Goal: Task Accomplishment & Management: Use online tool/utility

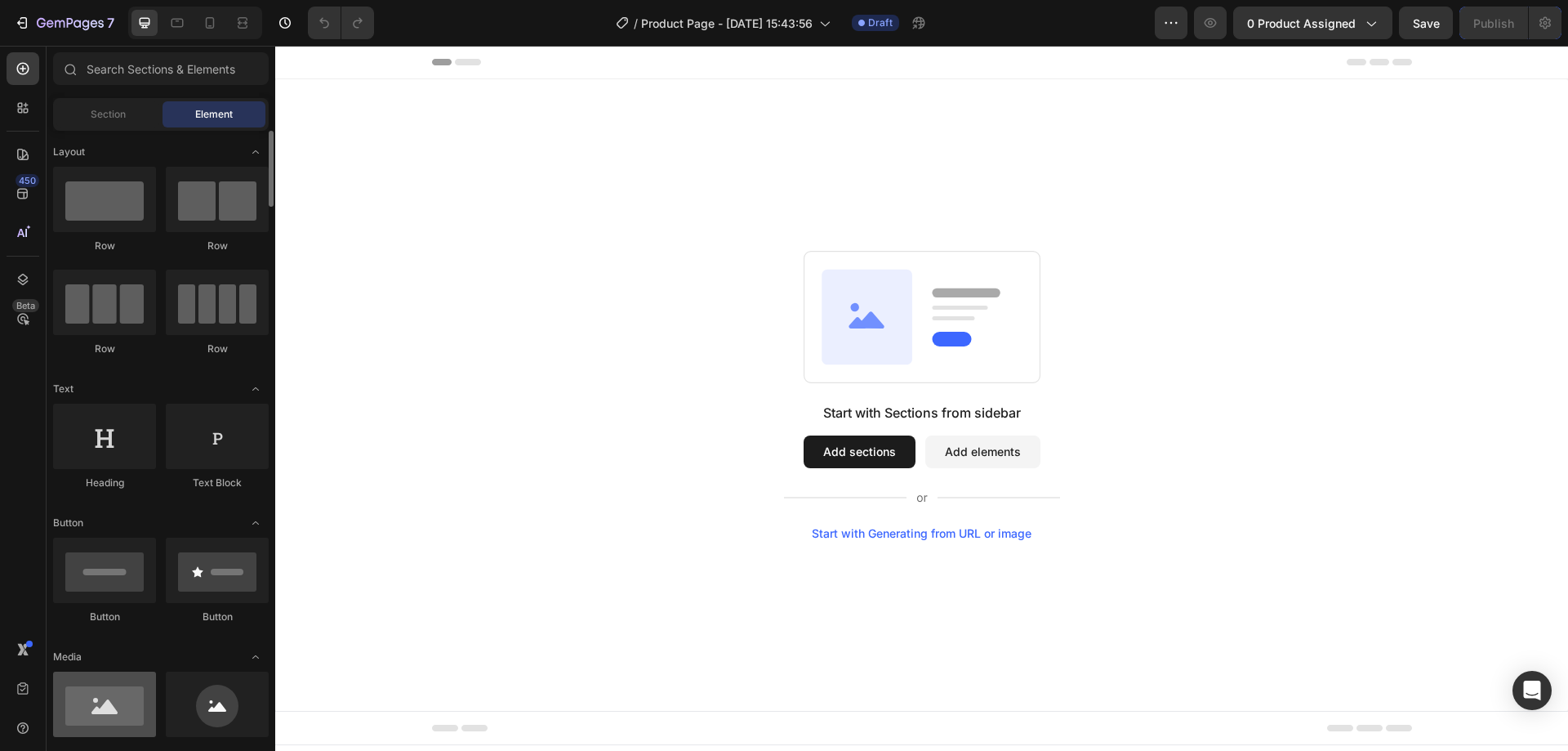
scroll to position [82, 0]
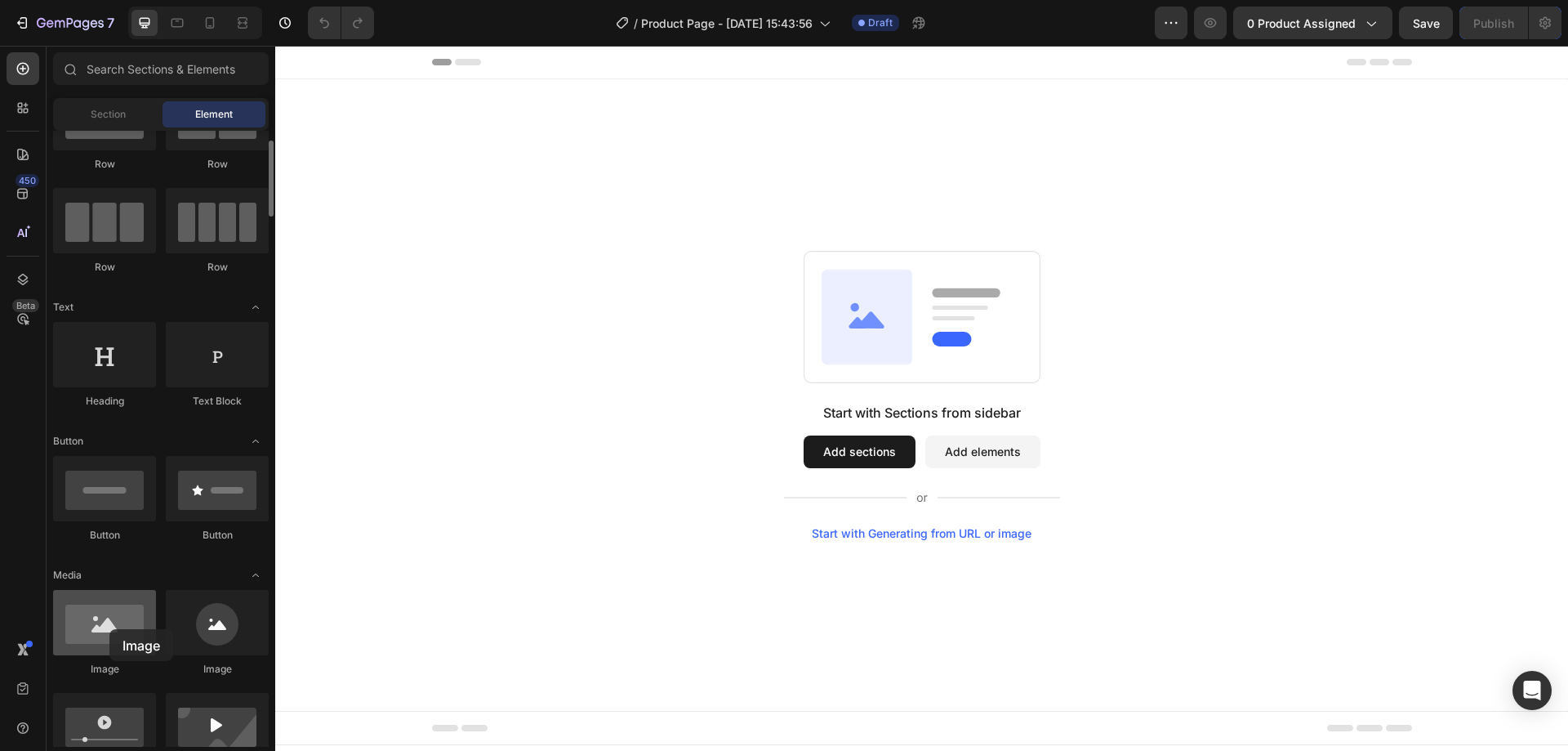
click at [110, 629] on div at bounding box center [104, 623] width 103 height 65
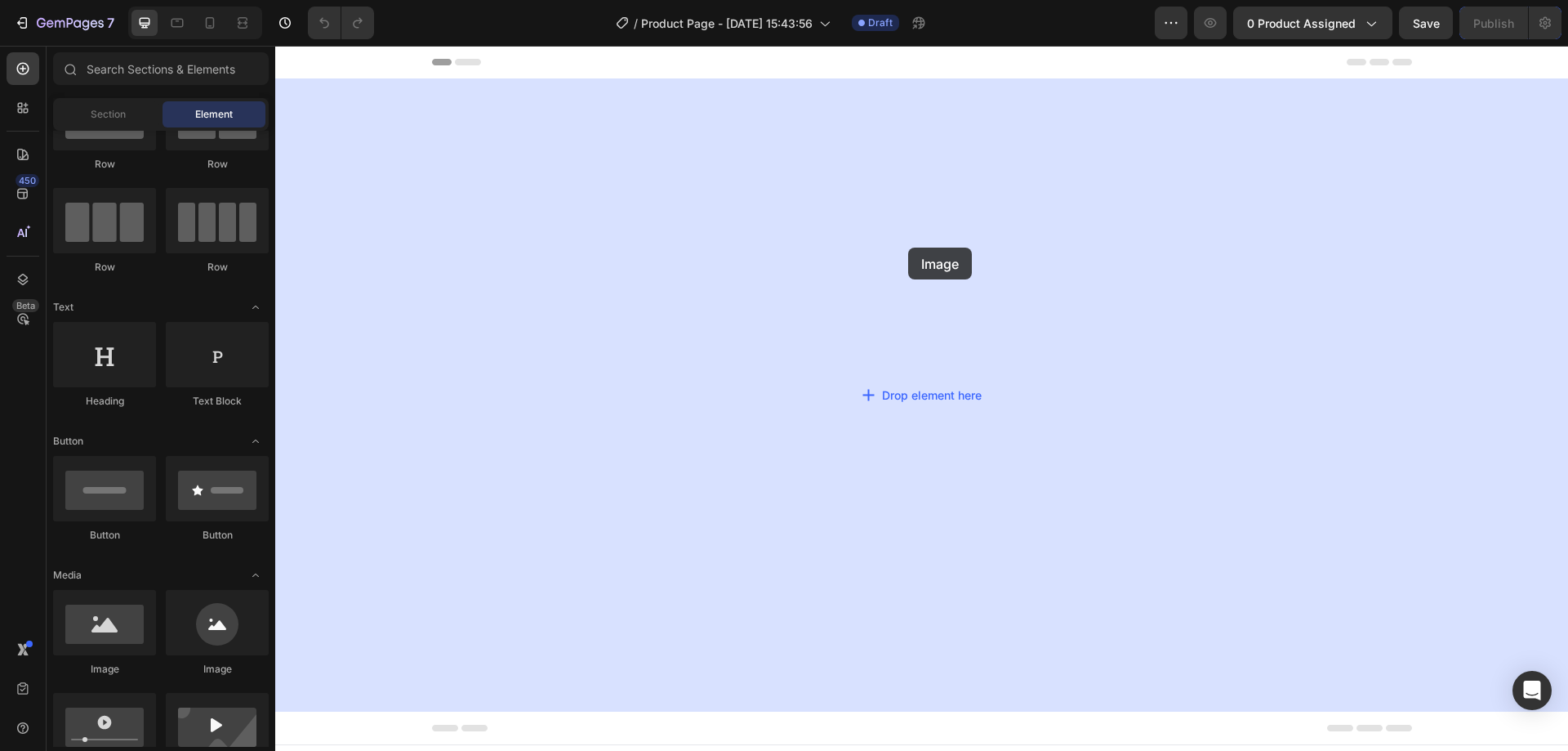
drag, startPoint x: 381, startPoint y: 665, endPoint x: 911, endPoint y: 245, distance: 676.2
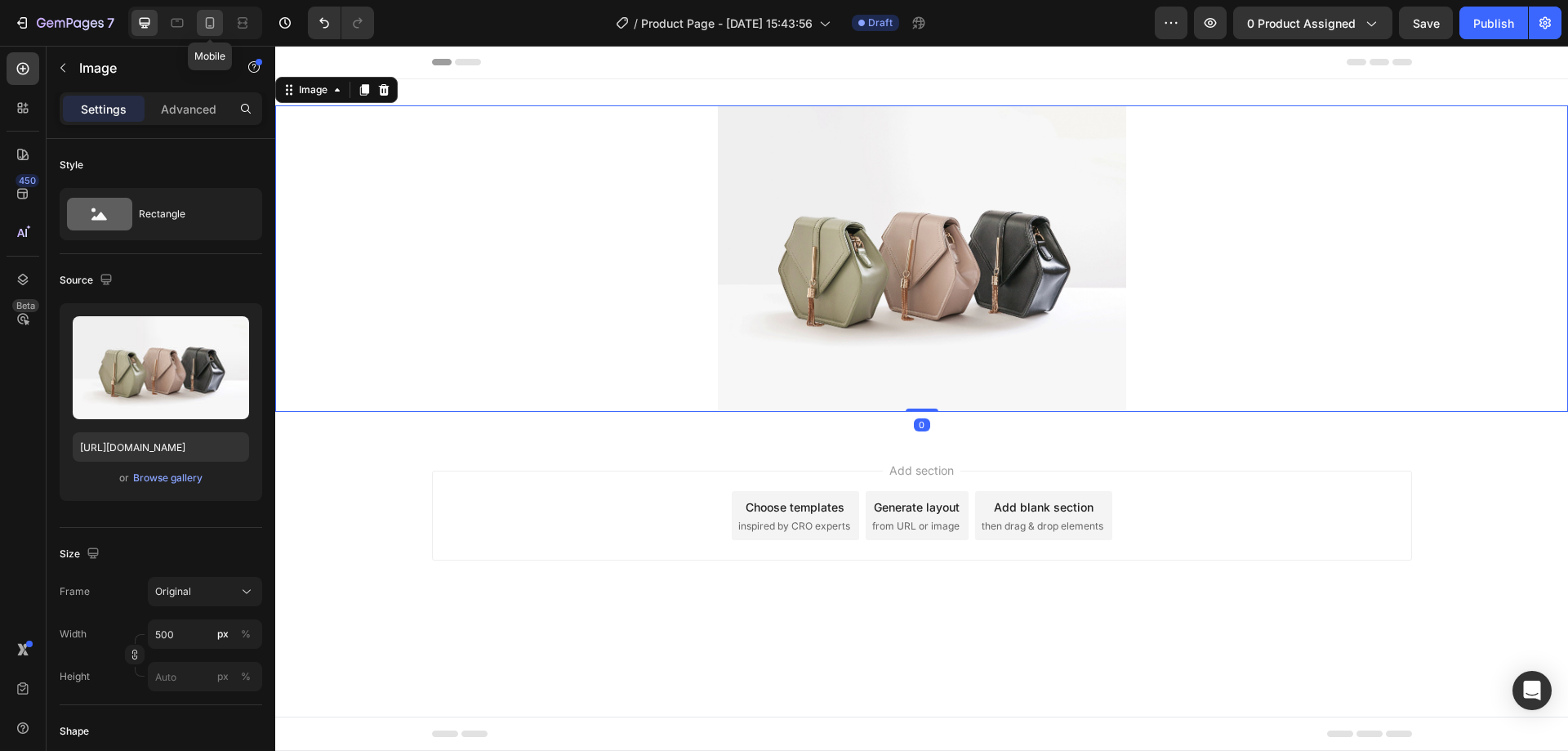
click at [206, 22] on icon at bounding box center [211, 22] width 9 height 11
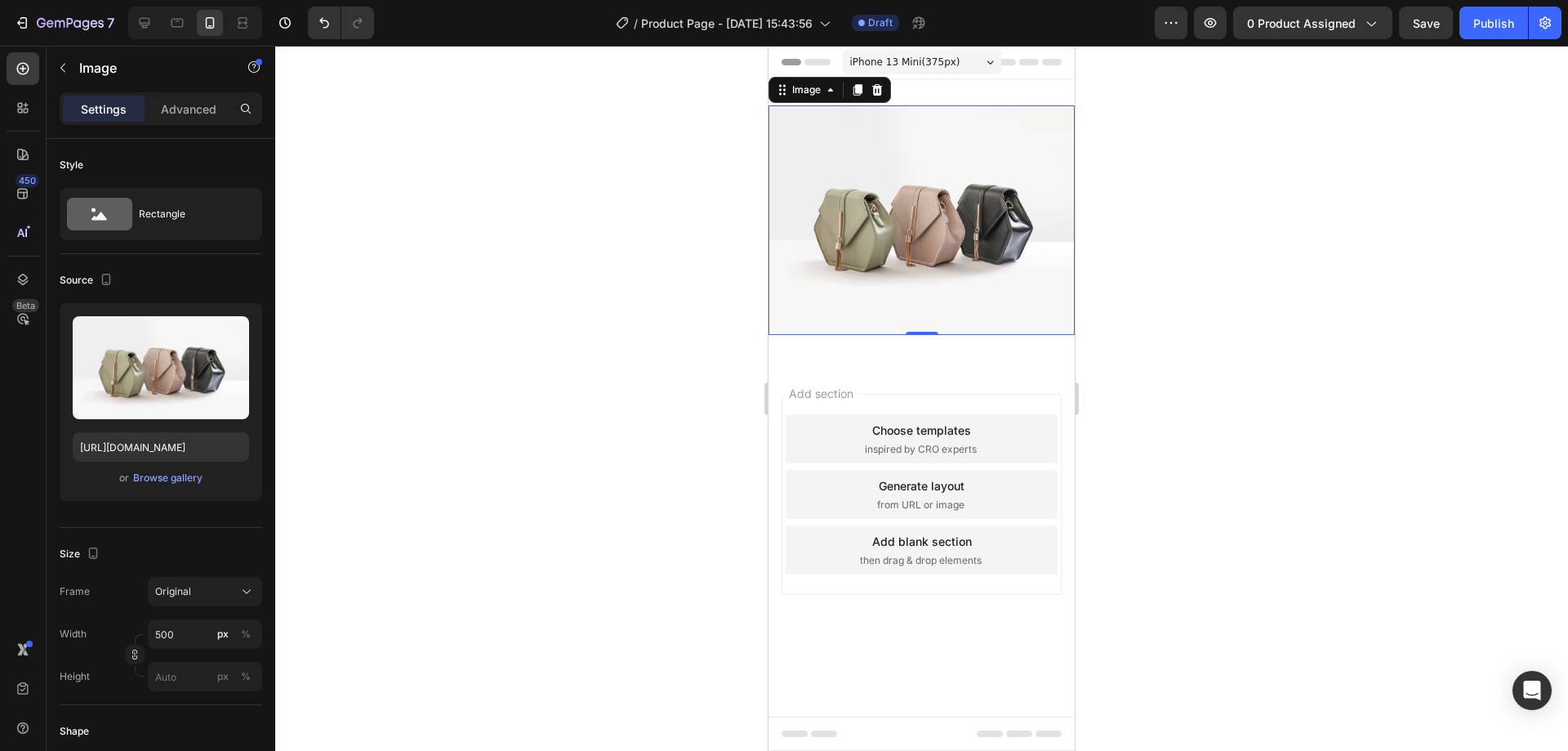
click at [964, 204] on img at bounding box center [921, 219] width 307 height 230
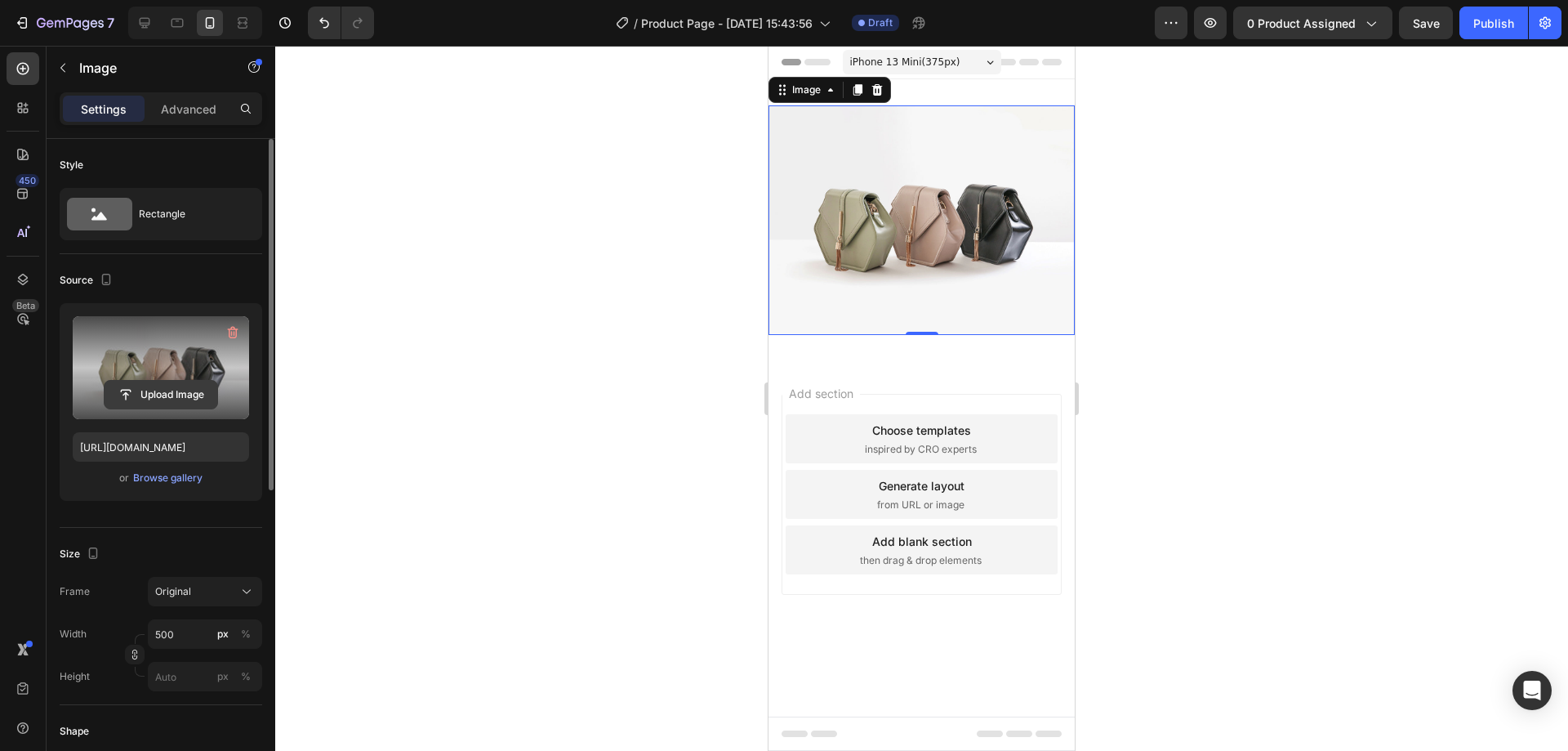
click at [140, 392] on input "file" at bounding box center [161, 395] width 112 height 28
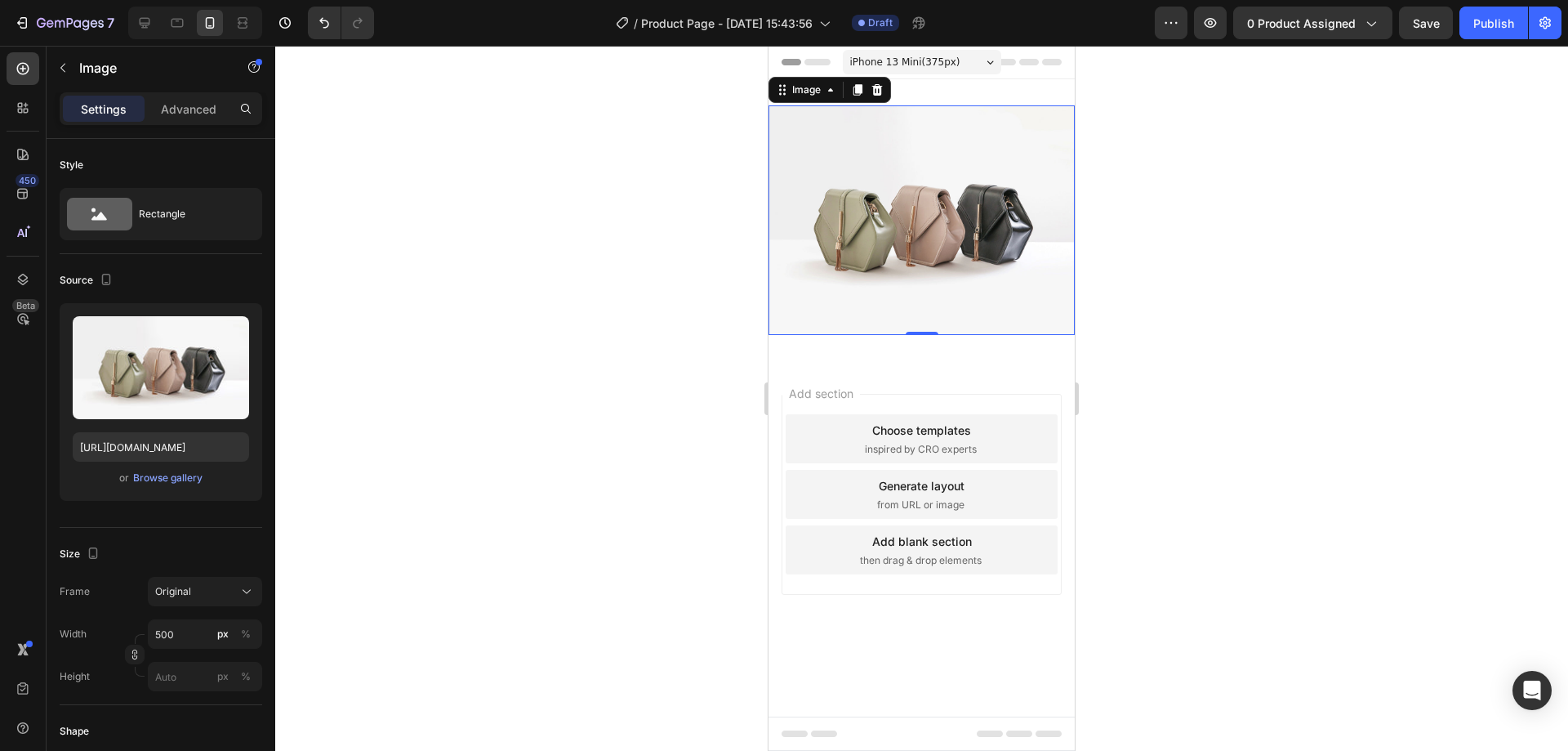
click at [948, 220] on img at bounding box center [921, 219] width 307 height 230
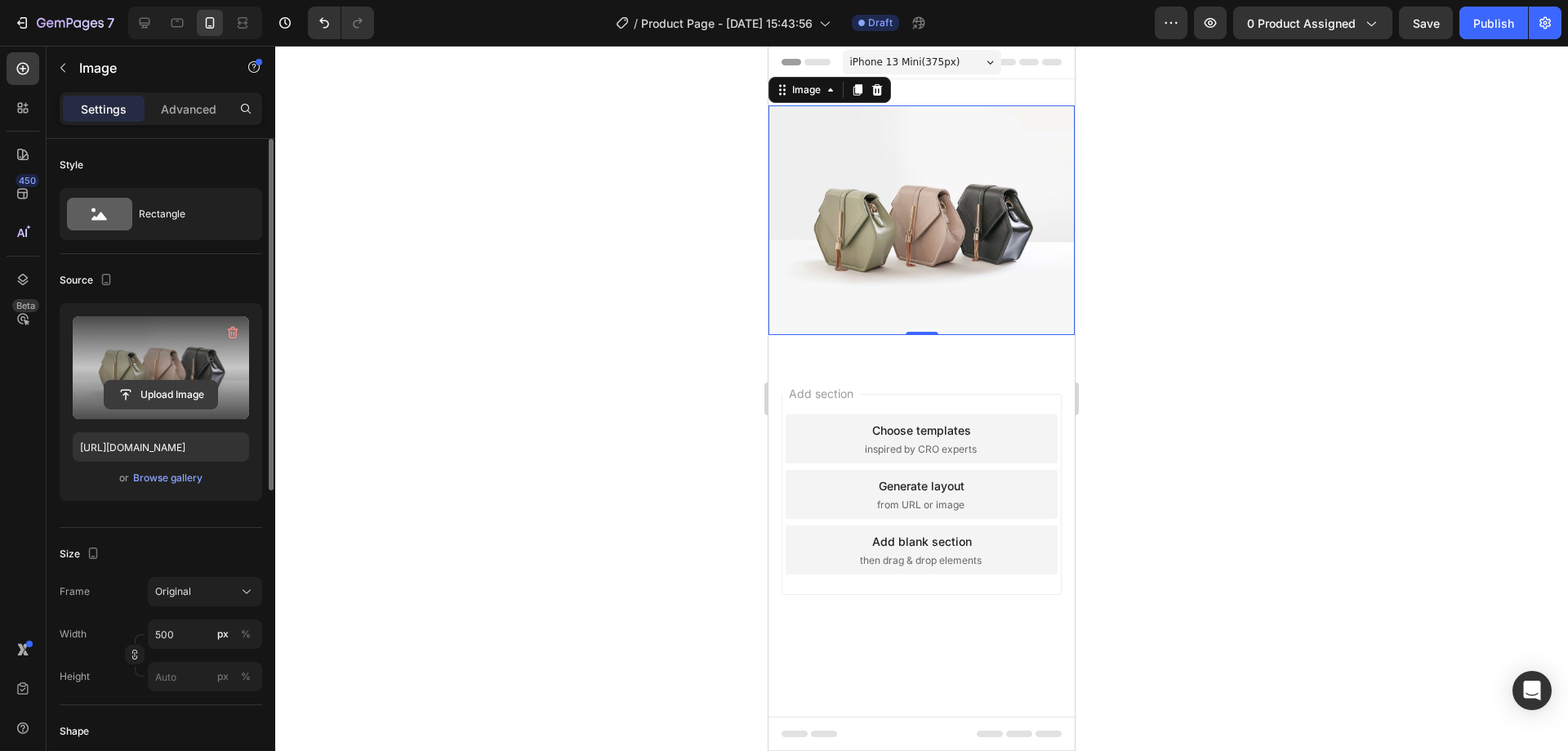
click at [152, 390] on input "file" at bounding box center [161, 395] width 112 height 28
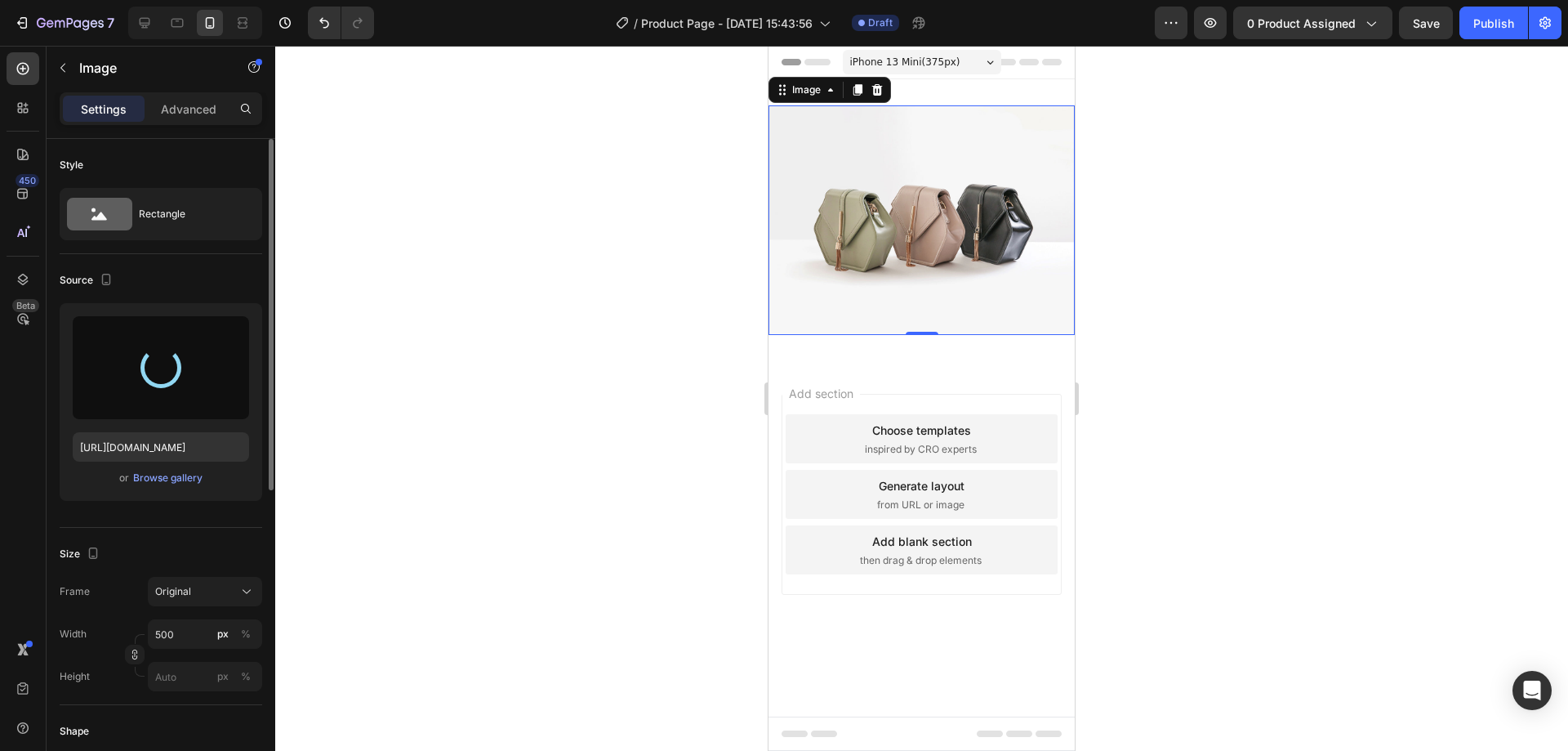
type input "[URL][DOMAIN_NAME]"
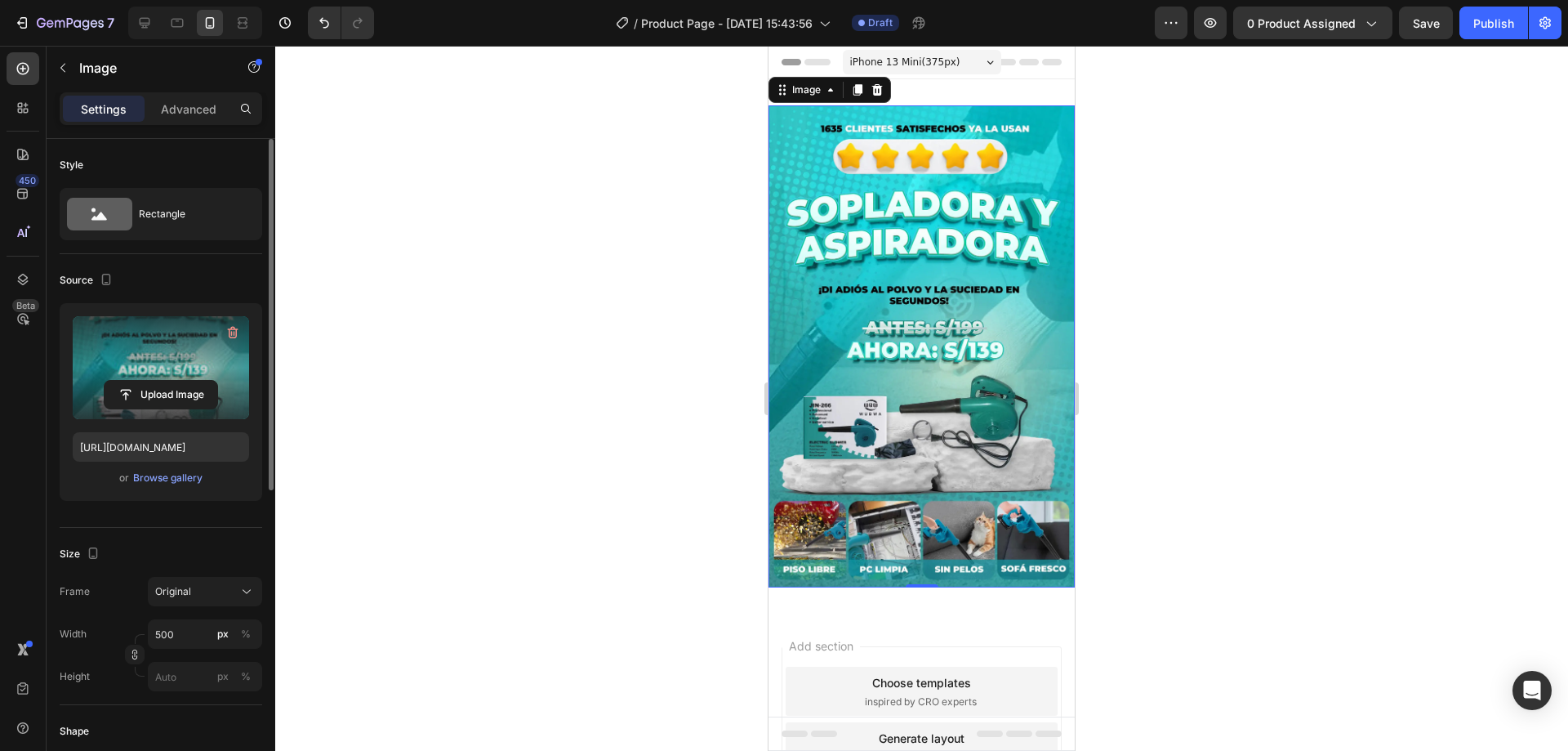
click at [1276, 342] on div at bounding box center [921, 398] width 1293 height 705
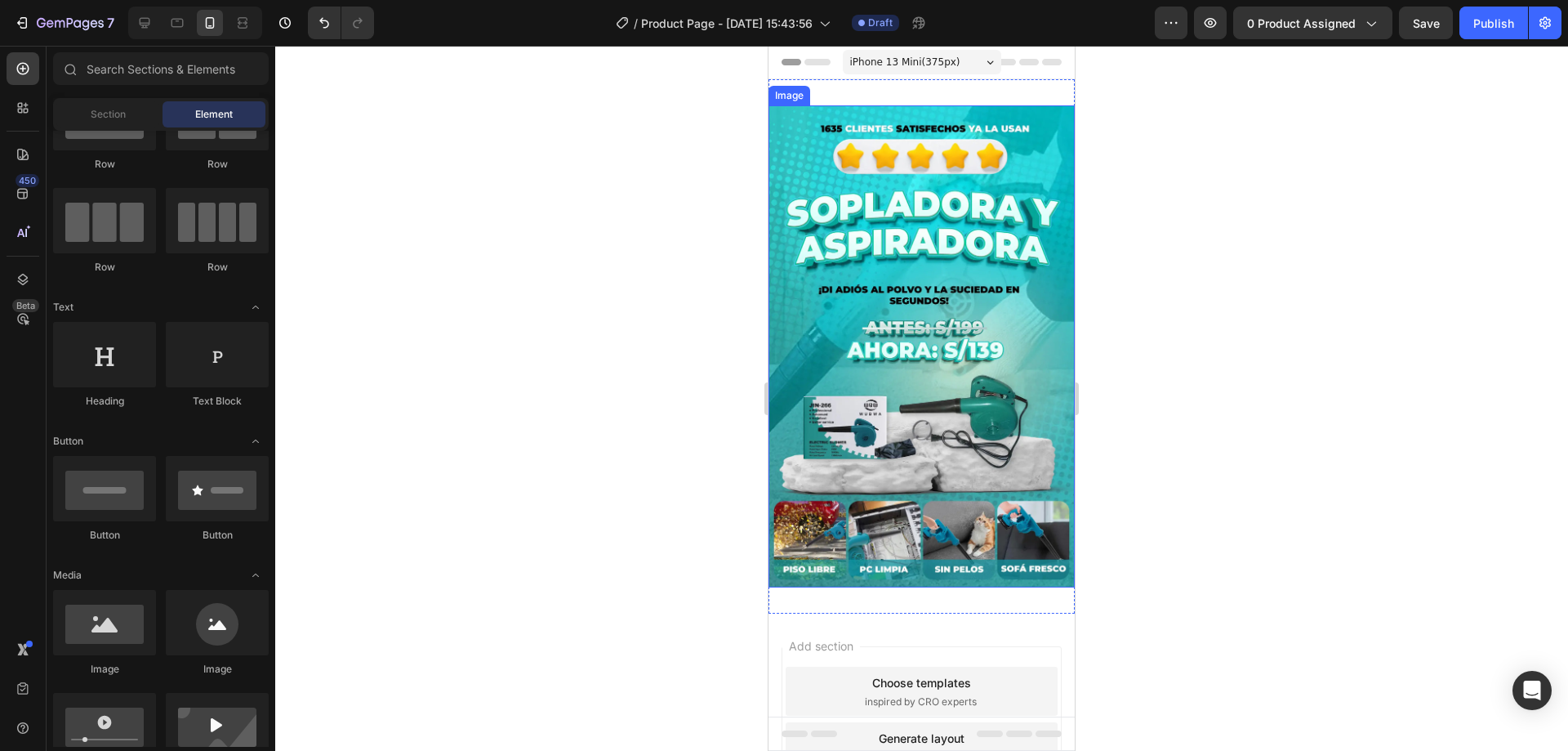
click at [968, 449] on img at bounding box center [921, 346] width 307 height 482
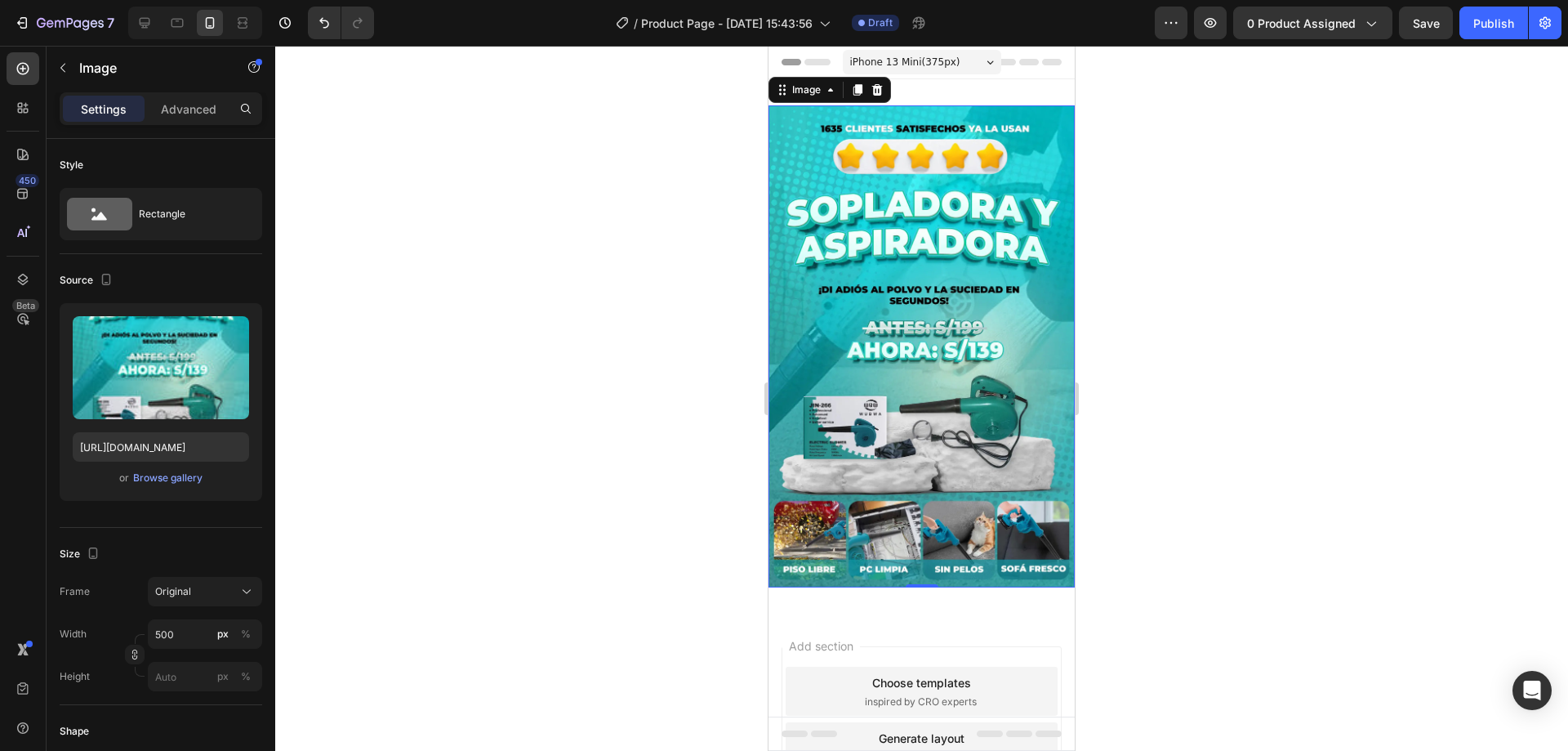
click at [1391, 364] on div at bounding box center [921, 398] width 1293 height 705
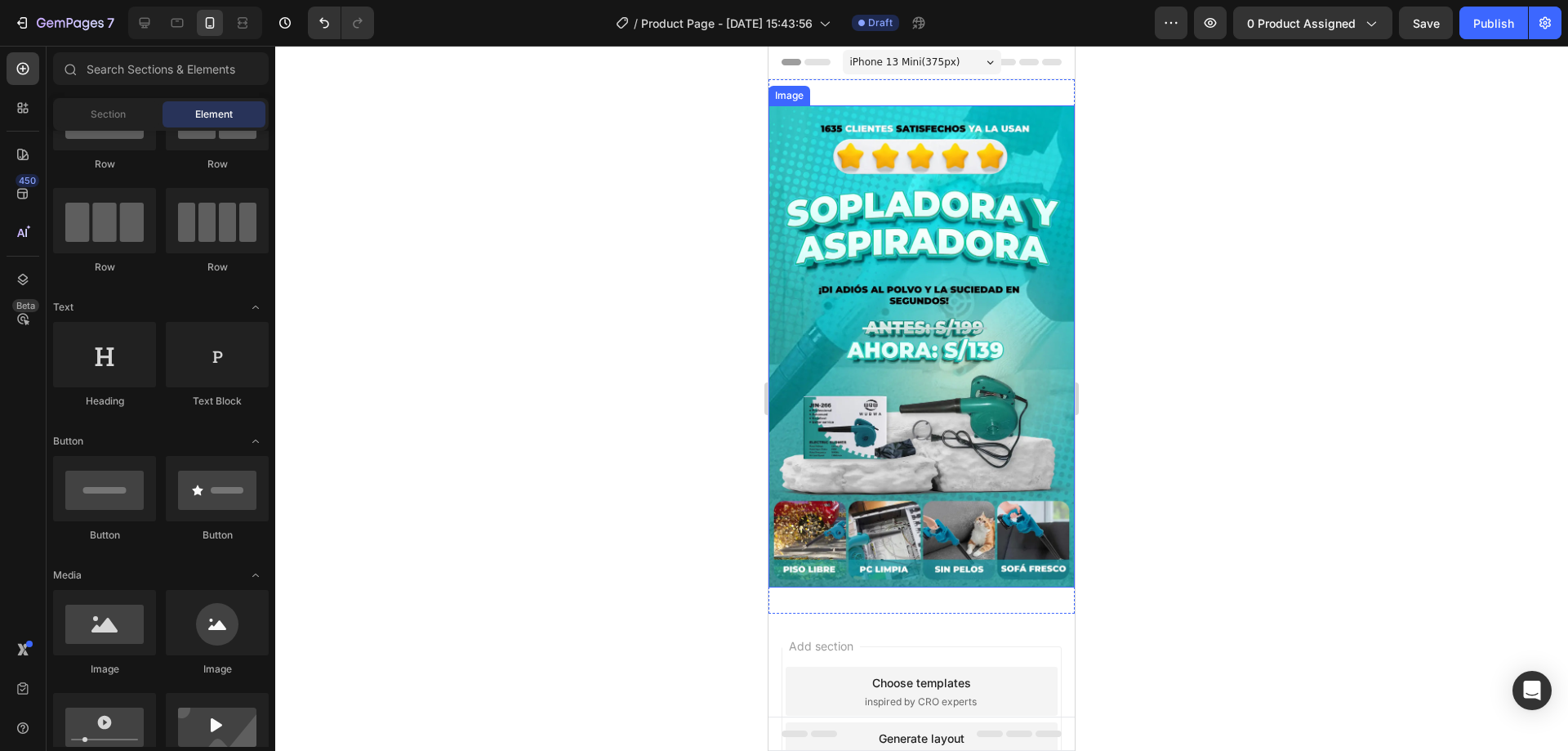
click at [959, 184] on img at bounding box center [921, 346] width 307 height 482
